Goal: Information Seeking & Learning: Learn about a topic

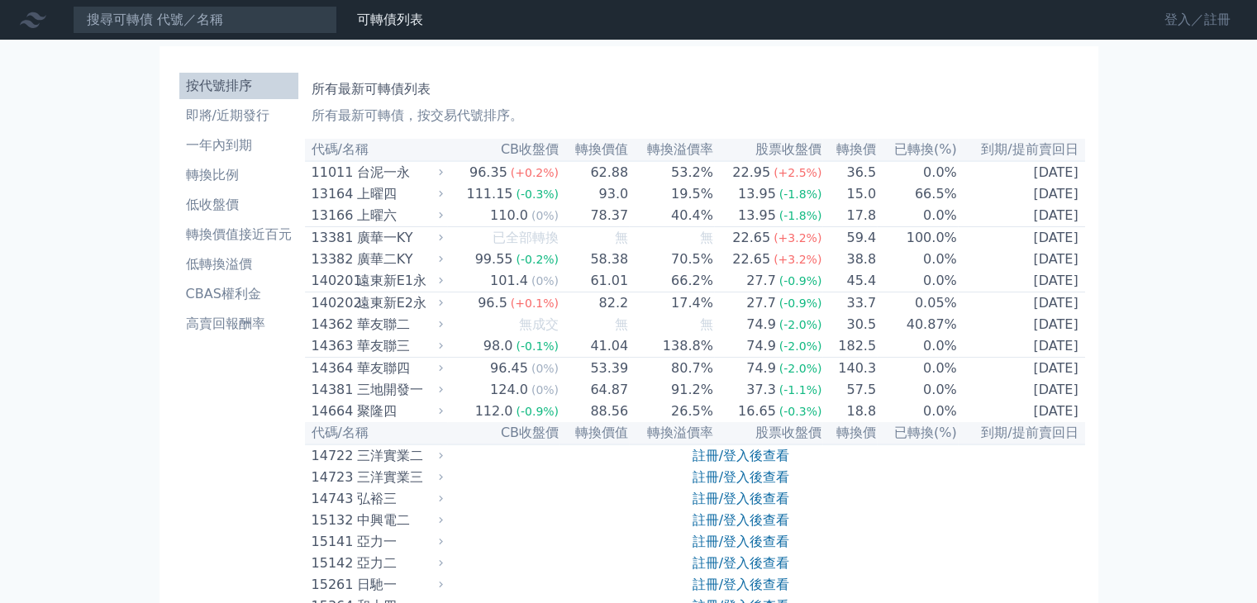
click at [1180, 20] on link "登入／註冊" at bounding box center [1197, 20] width 93 height 26
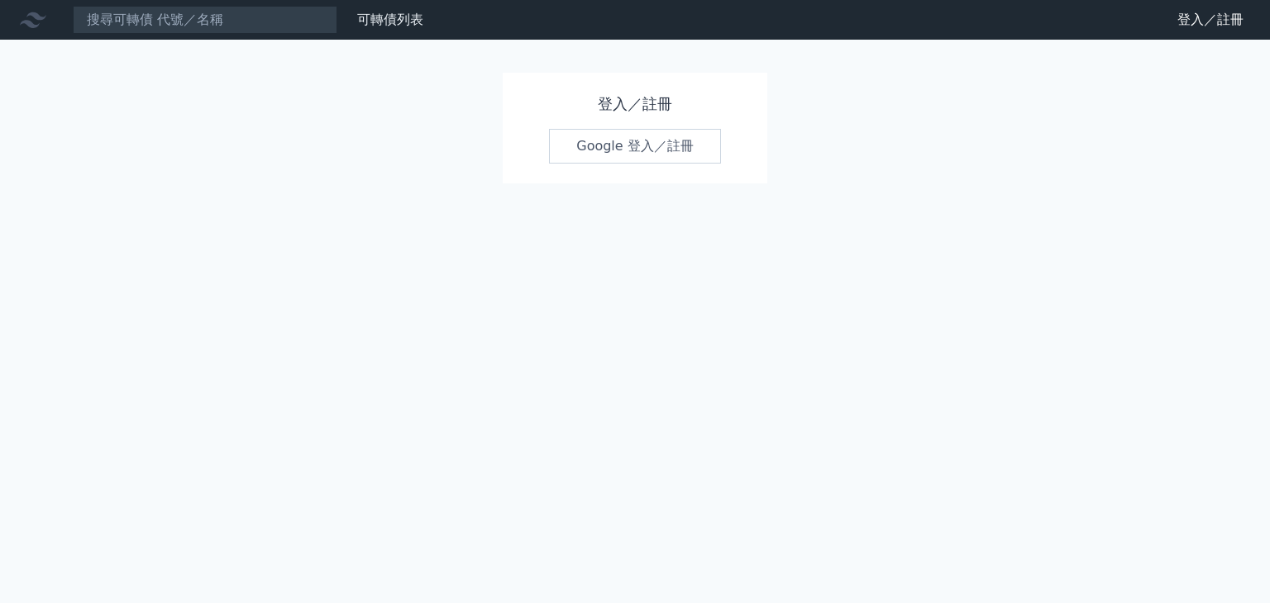
click at [605, 141] on link "Google 登入／註冊" at bounding box center [635, 146] width 172 height 35
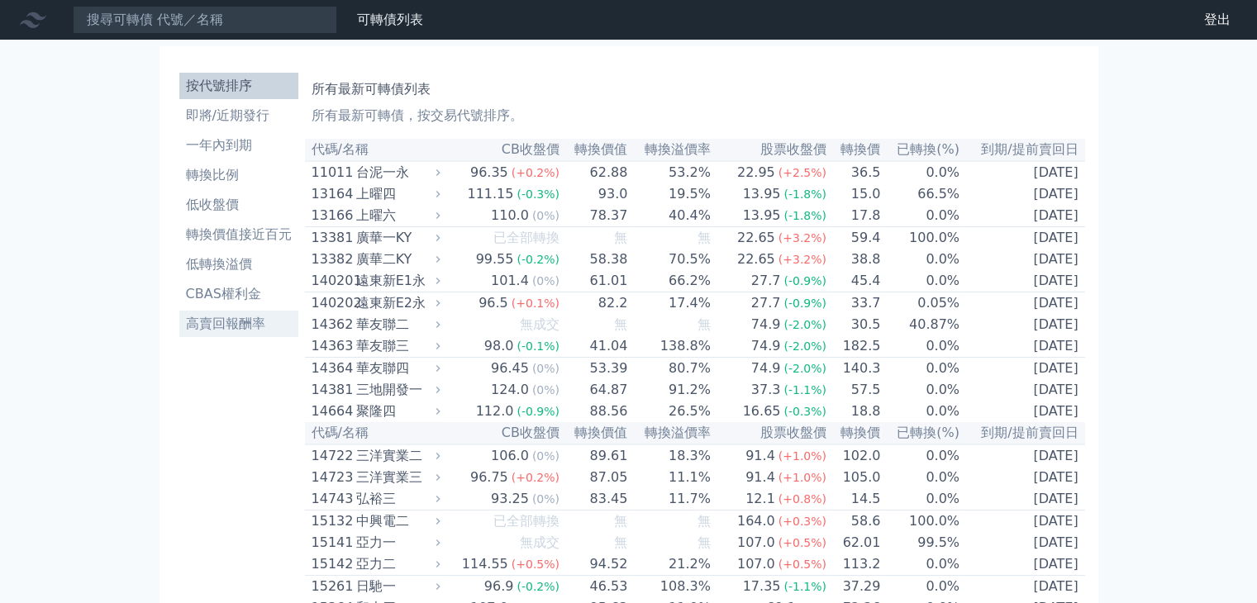
click at [200, 326] on li "高賣回報酬率" at bounding box center [238, 324] width 119 height 20
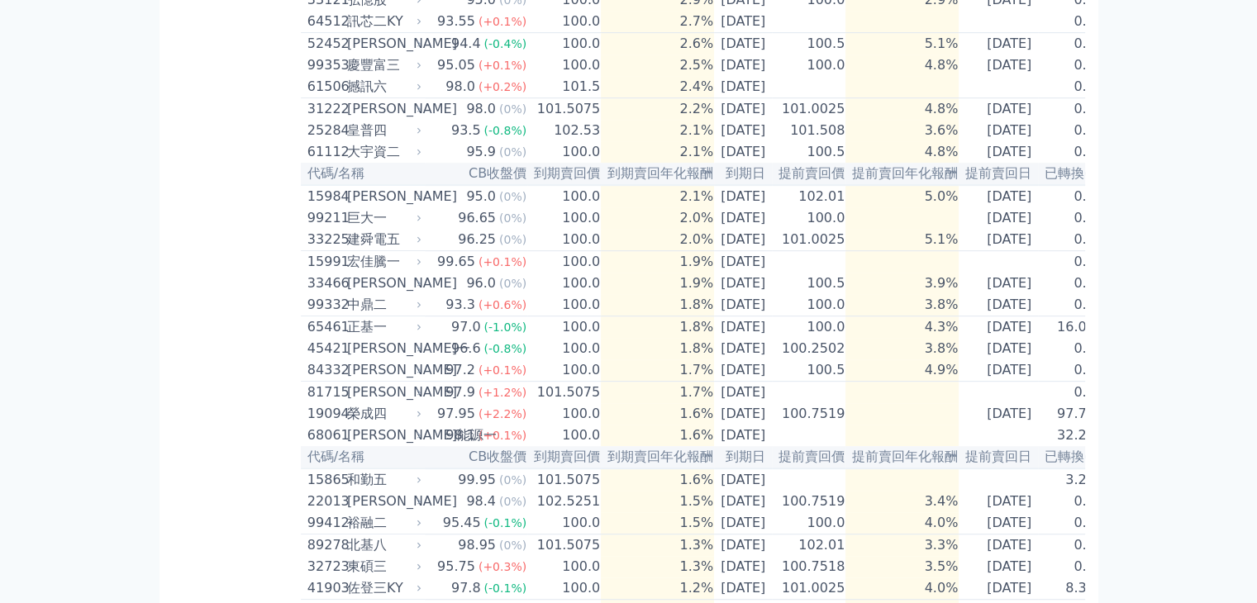
scroll to position [909, 0]
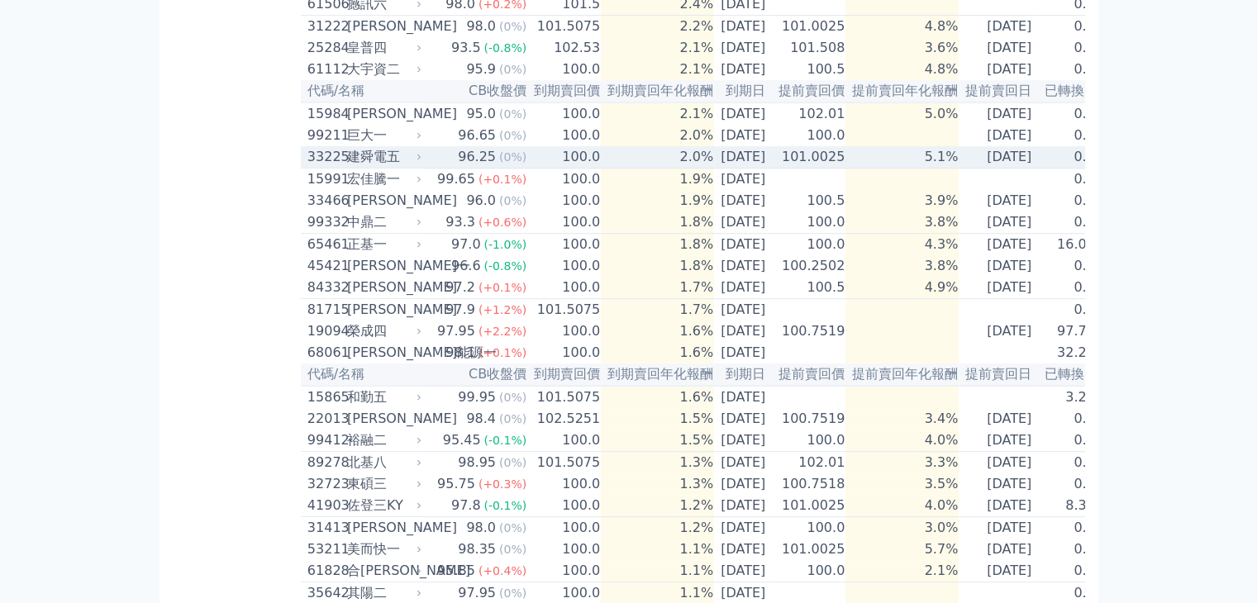
click at [347, 167] on div "建舜電五" at bounding box center [382, 157] width 71 height 20
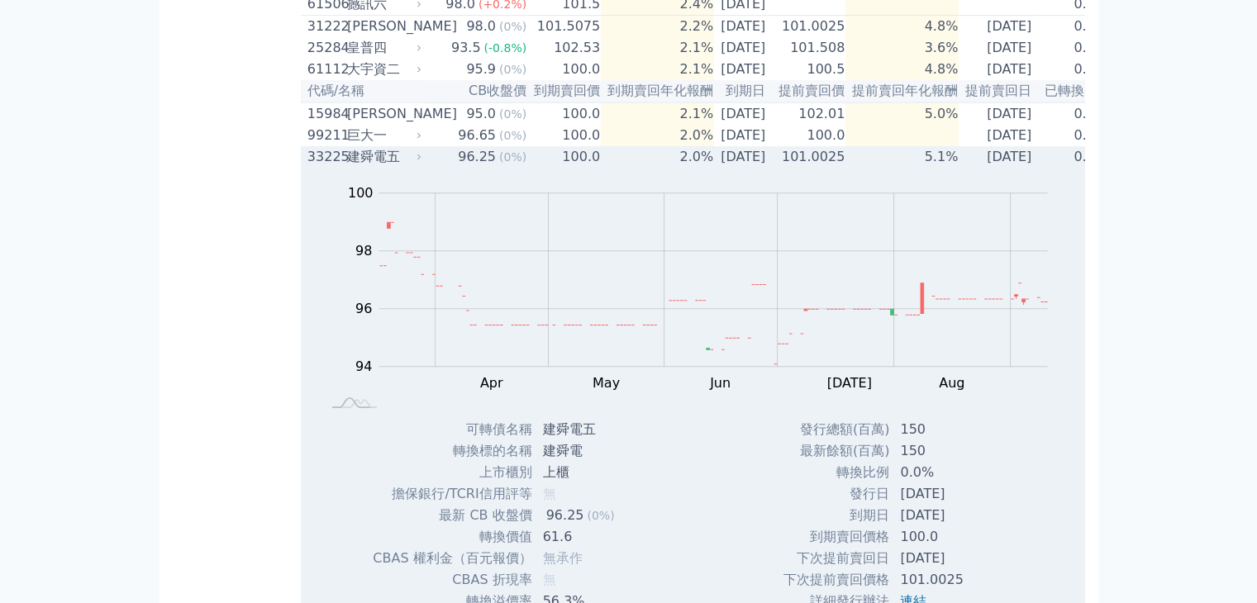
click at [347, 167] on div "建舜電五" at bounding box center [382, 157] width 71 height 20
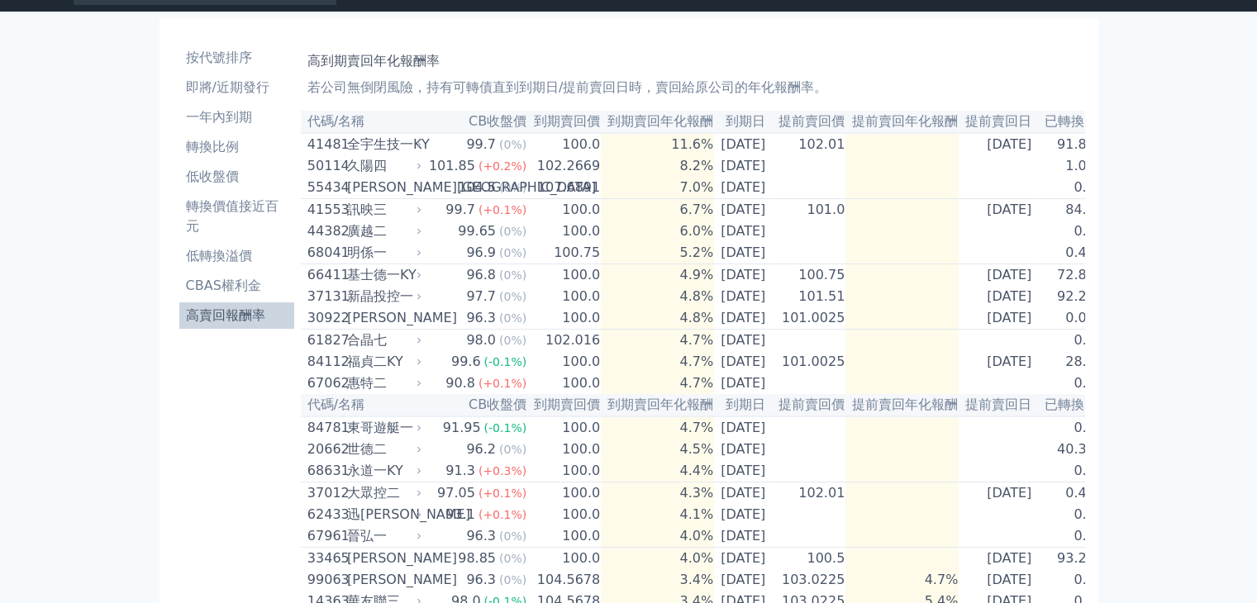
scroll to position [0, 0]
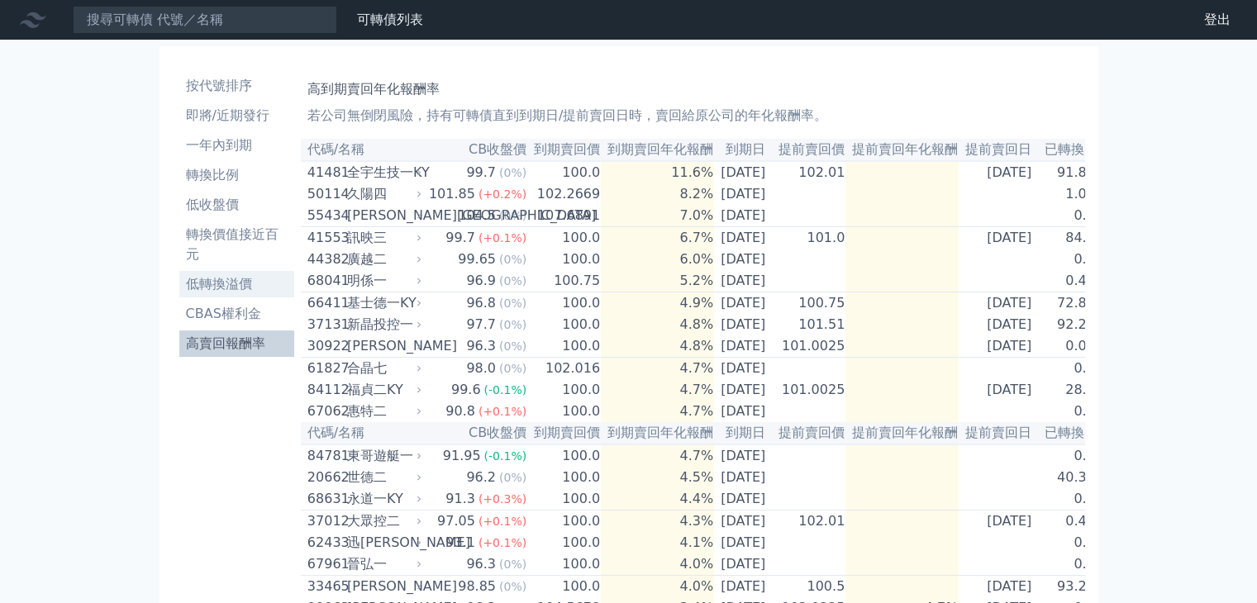
click at [192, 283] on li "低轉換溢價" at bounding box center [236, 284] width 115 height 20
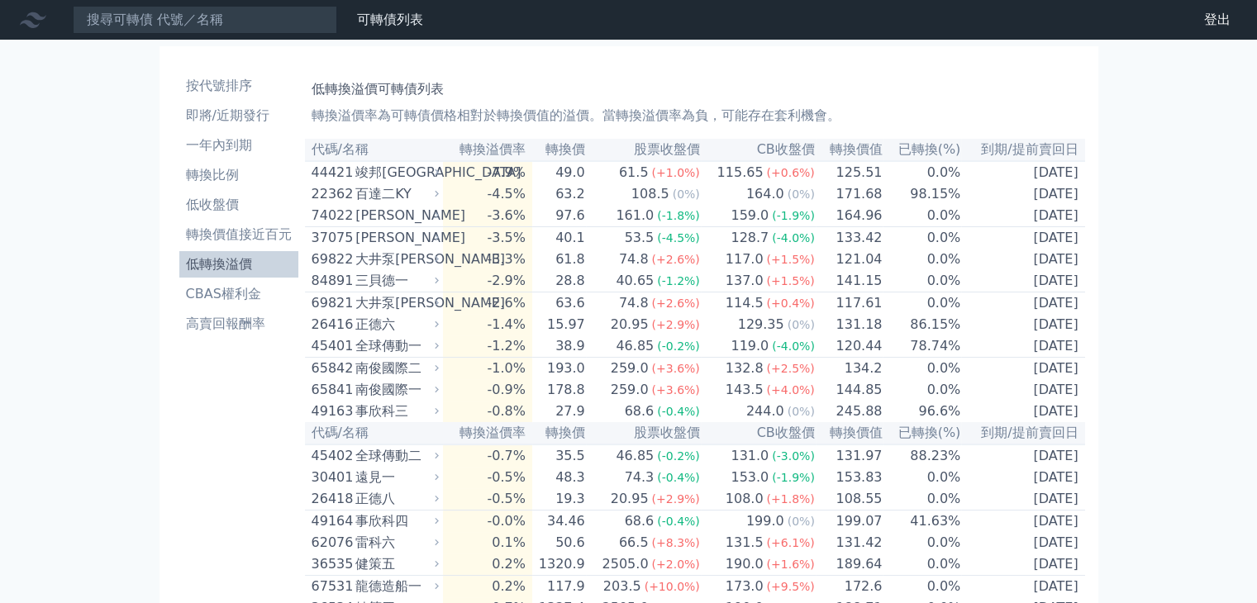
scroll to position [83, 0]
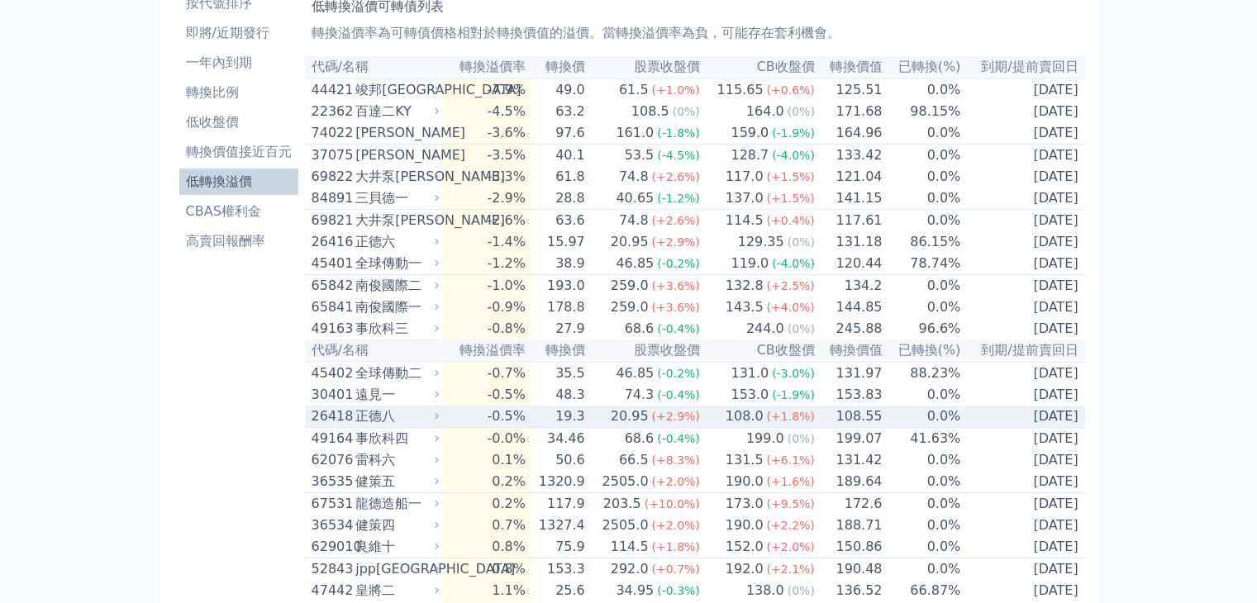
click at [325, 427] on div "26418" at bounding box center [332, 417] width 41 height 20
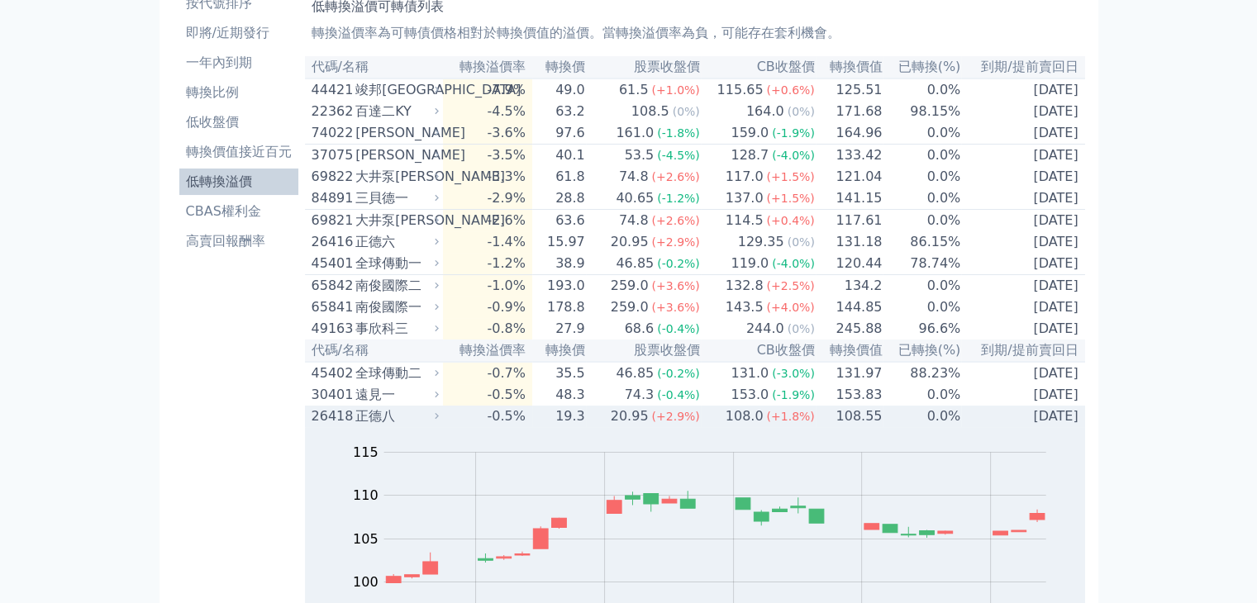
click at [325, 427] on div "26418" at bounding box center [332, 417] width 41 height 20
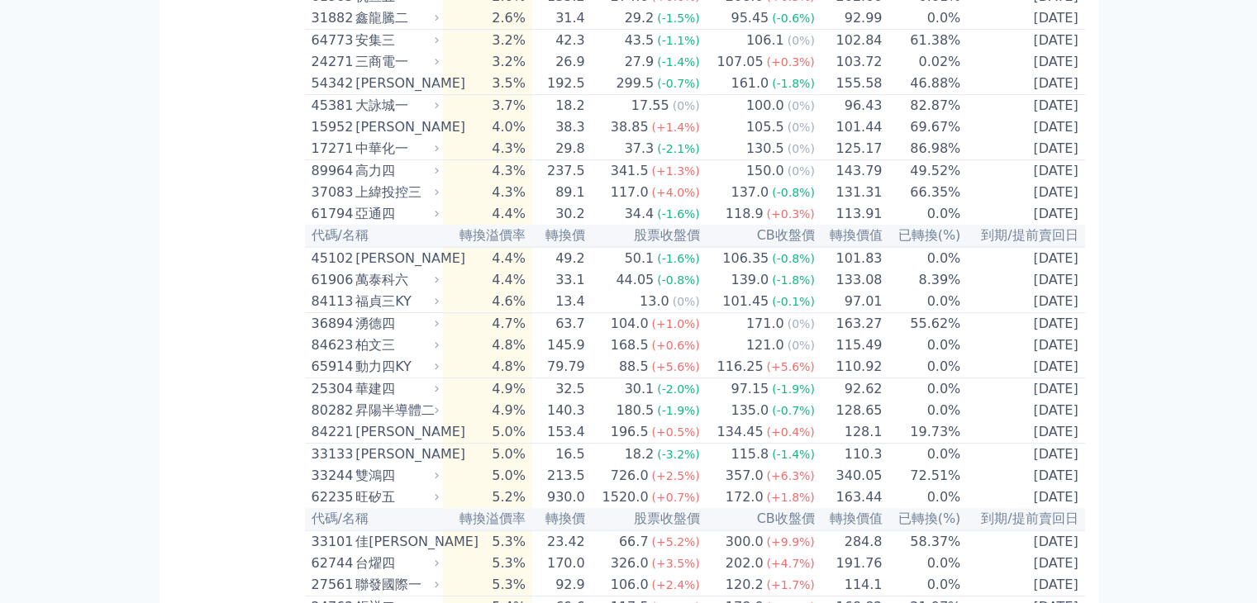
scroll to position [1075, 0]
